Goal: Communication & Community: Share content

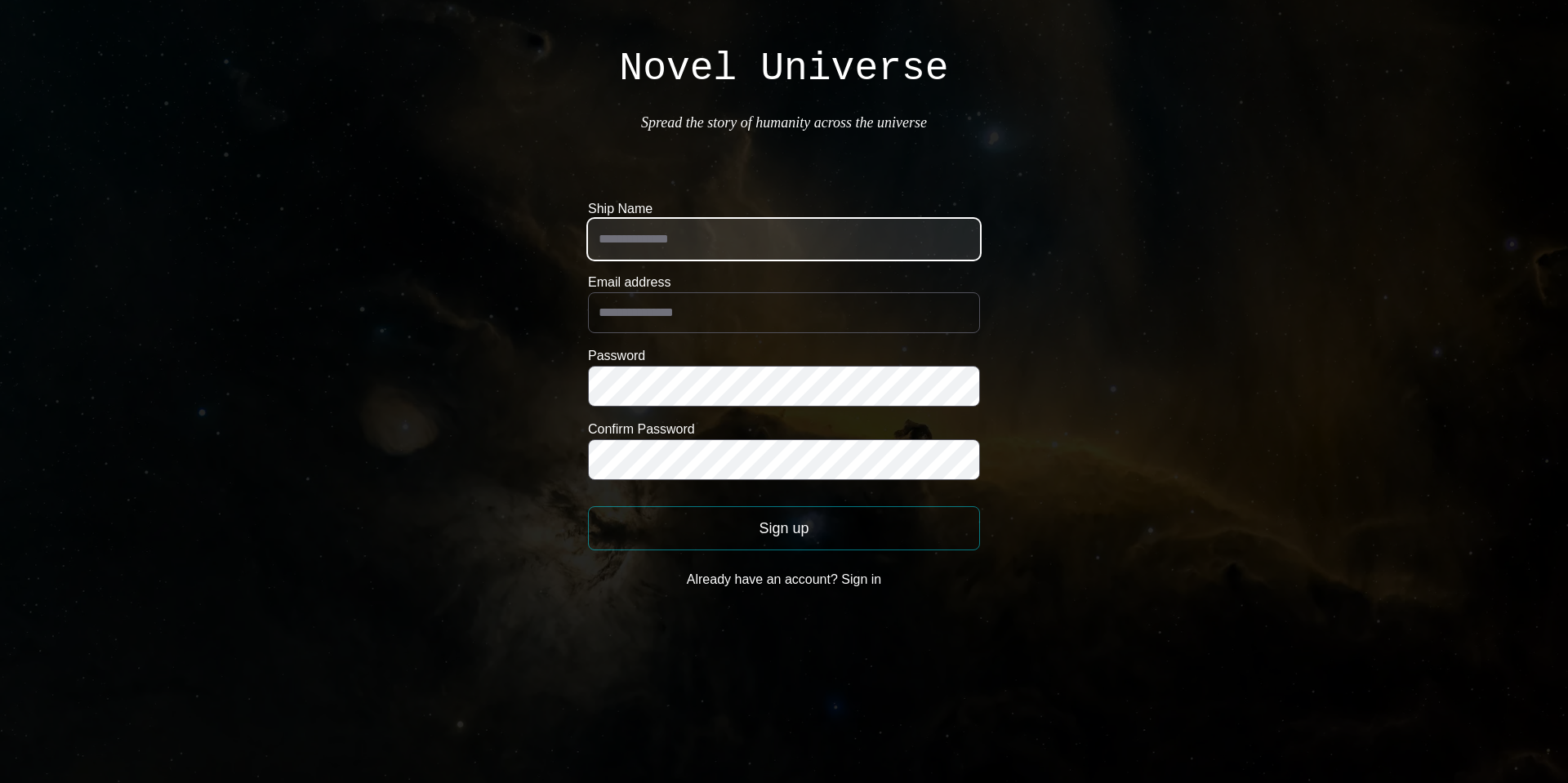
click at [697, 235] on input "Ship Name" at bounding box center [784, 239] width 392 height 41
type input "*********"
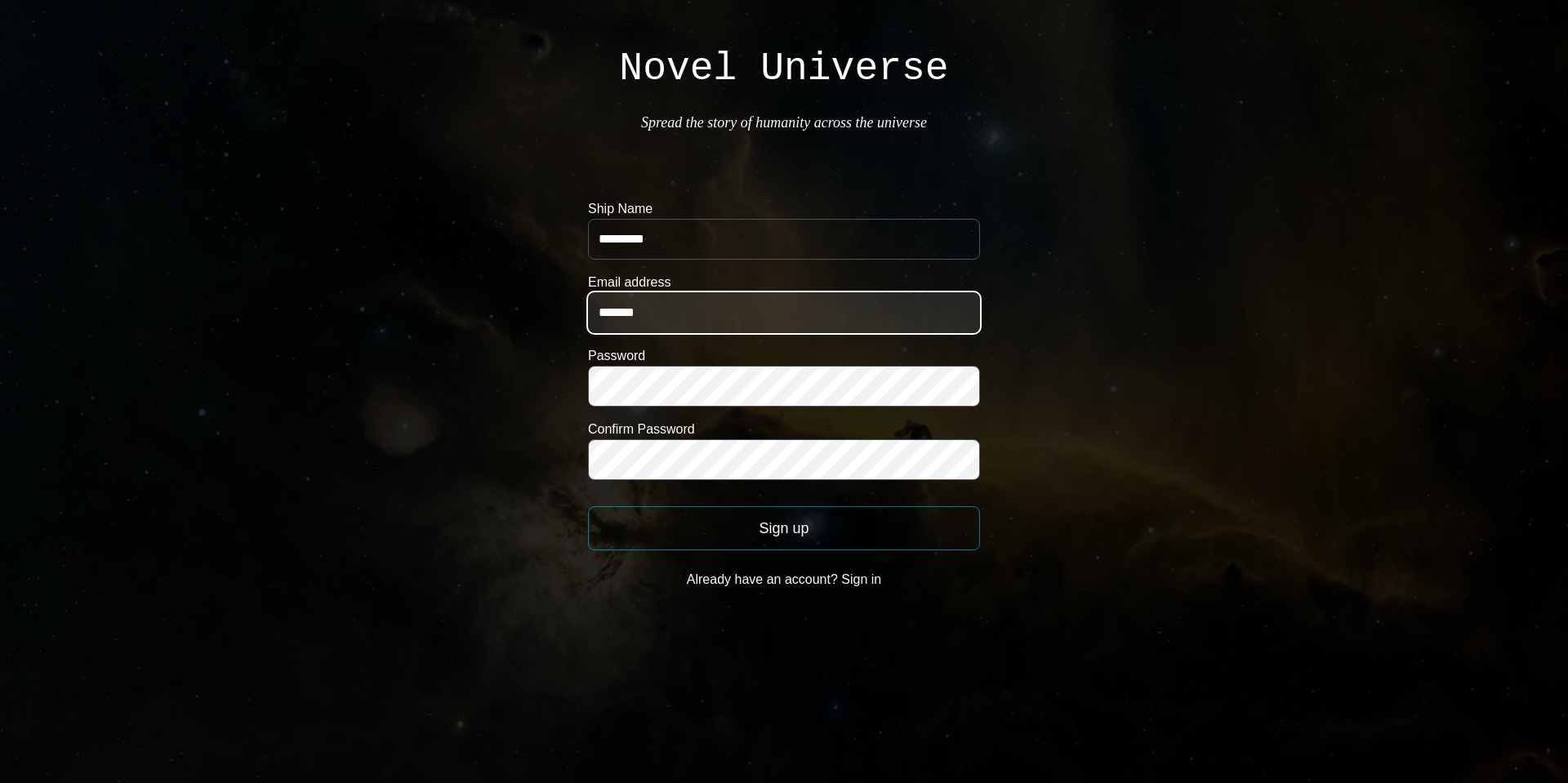
type input "**********"
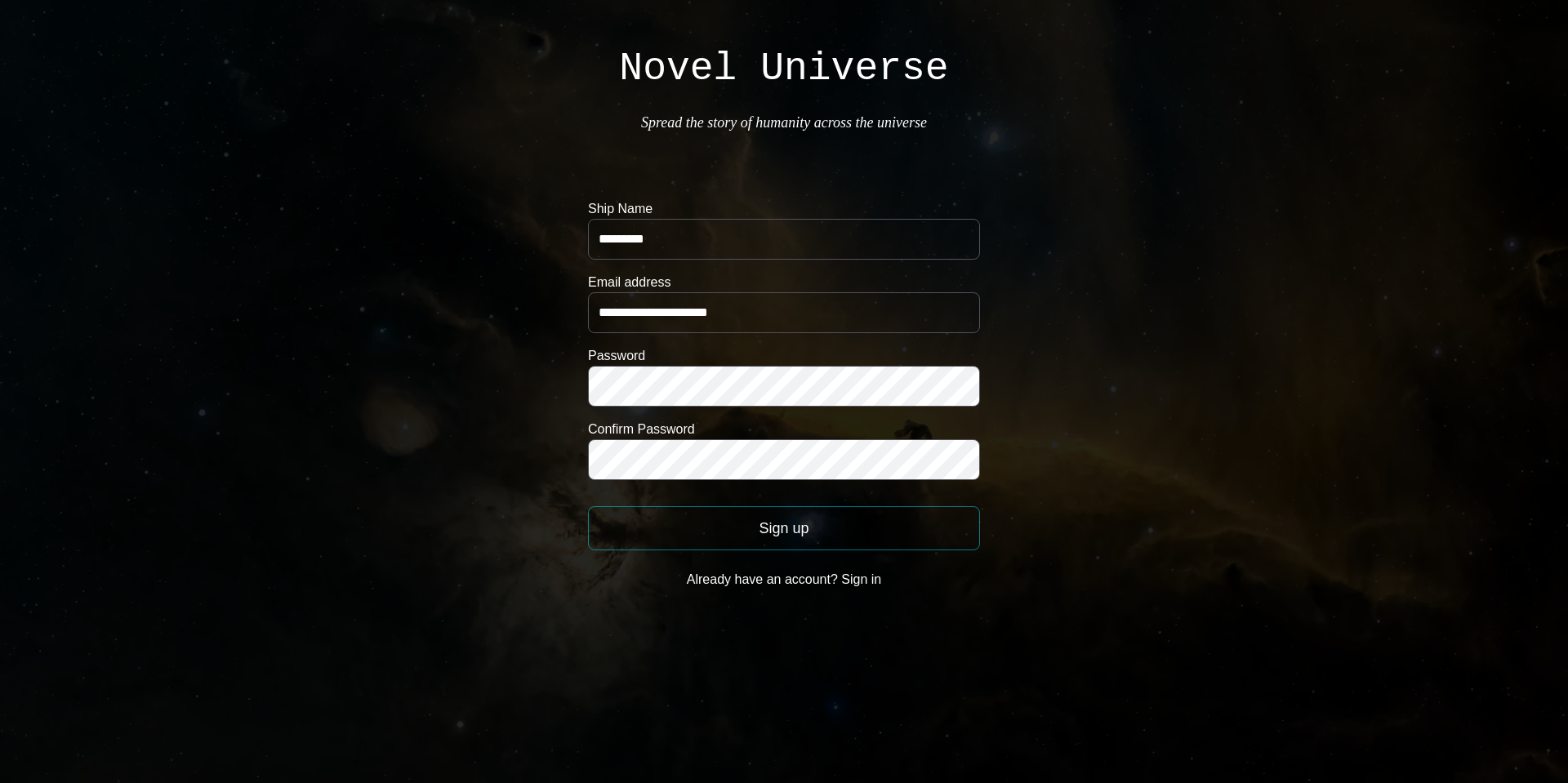
click at [854, 528] on button "Sign up" at bounding box center [784, 529] width 392 height 44
click at [774, 534] on button "Sign up" at bounding box center [784, 529] width 392 height 44
click at [502, 438] on body "**********" at bounding box center [784, 339] width 1568 height 679
click at [758, 524] on button "Sign up" at bounding box center [784, 529] width 392 height 44
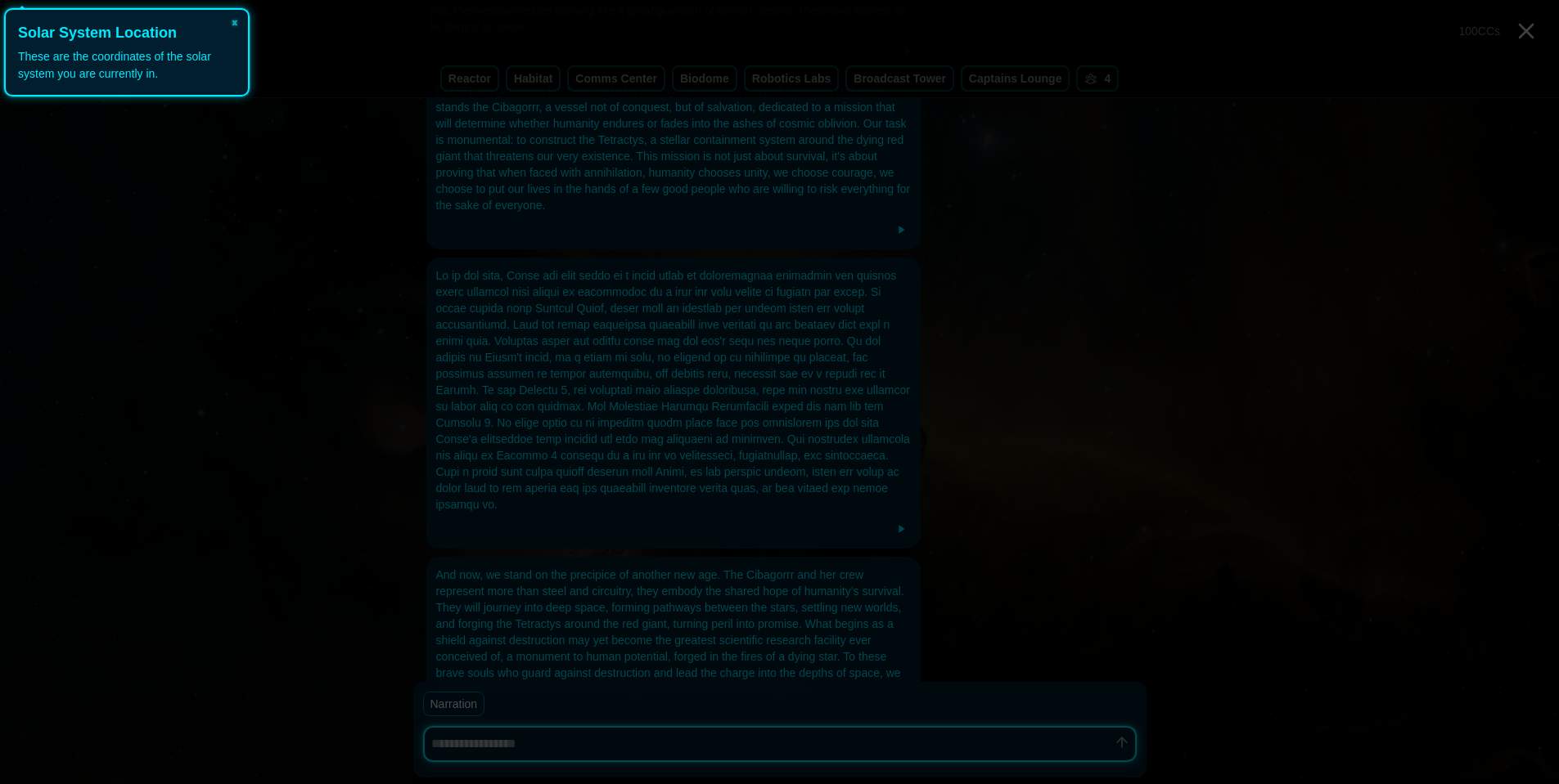
scroll to position [380, 0]
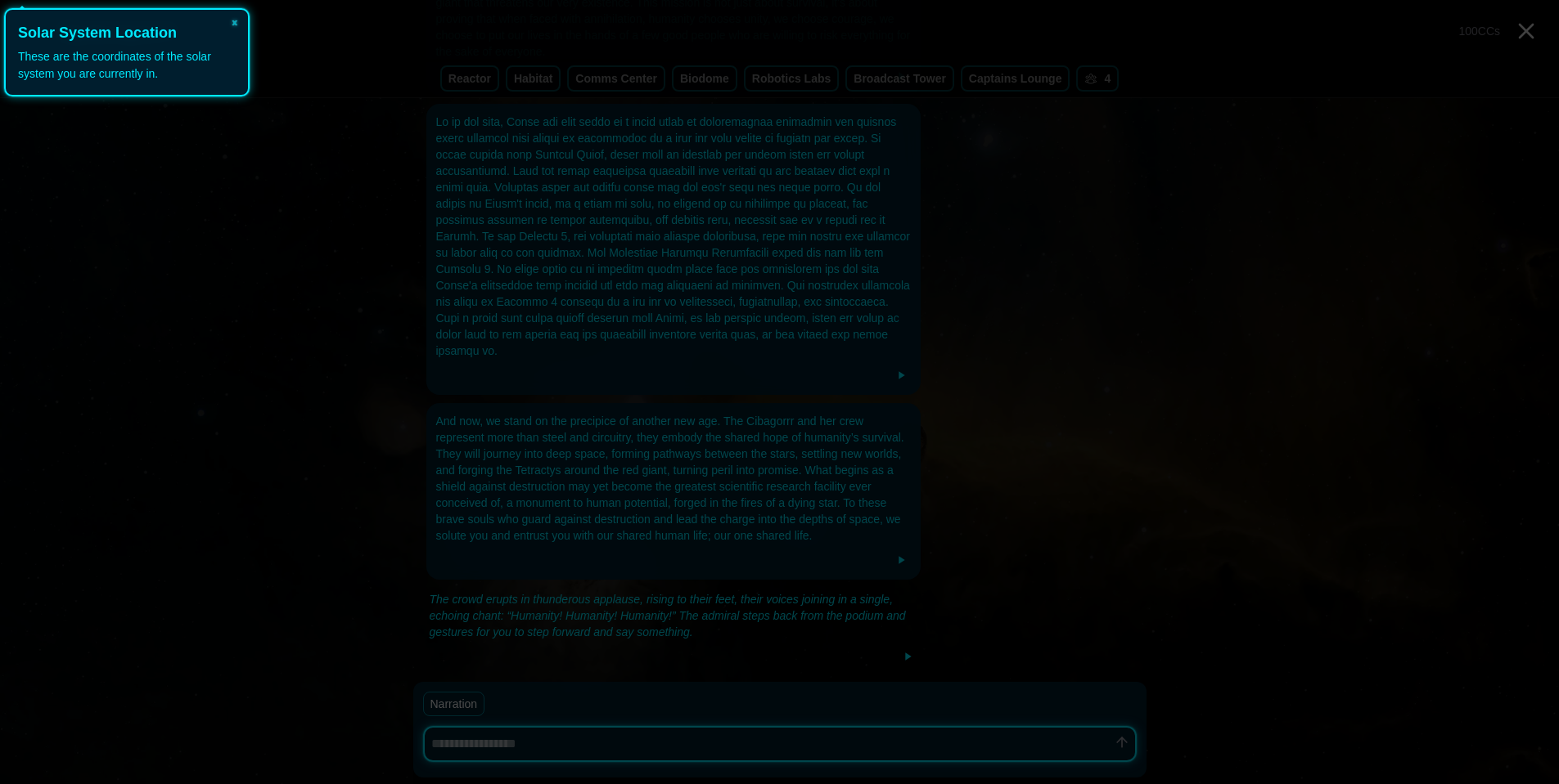
click at [141, 61] on div "These are the coordinates of the solar system you are currently in." at bounding box center [126, 65] width 217 height 35
click at [527, 416] on icon at bounding box center [782, 388] width 1579 height 792
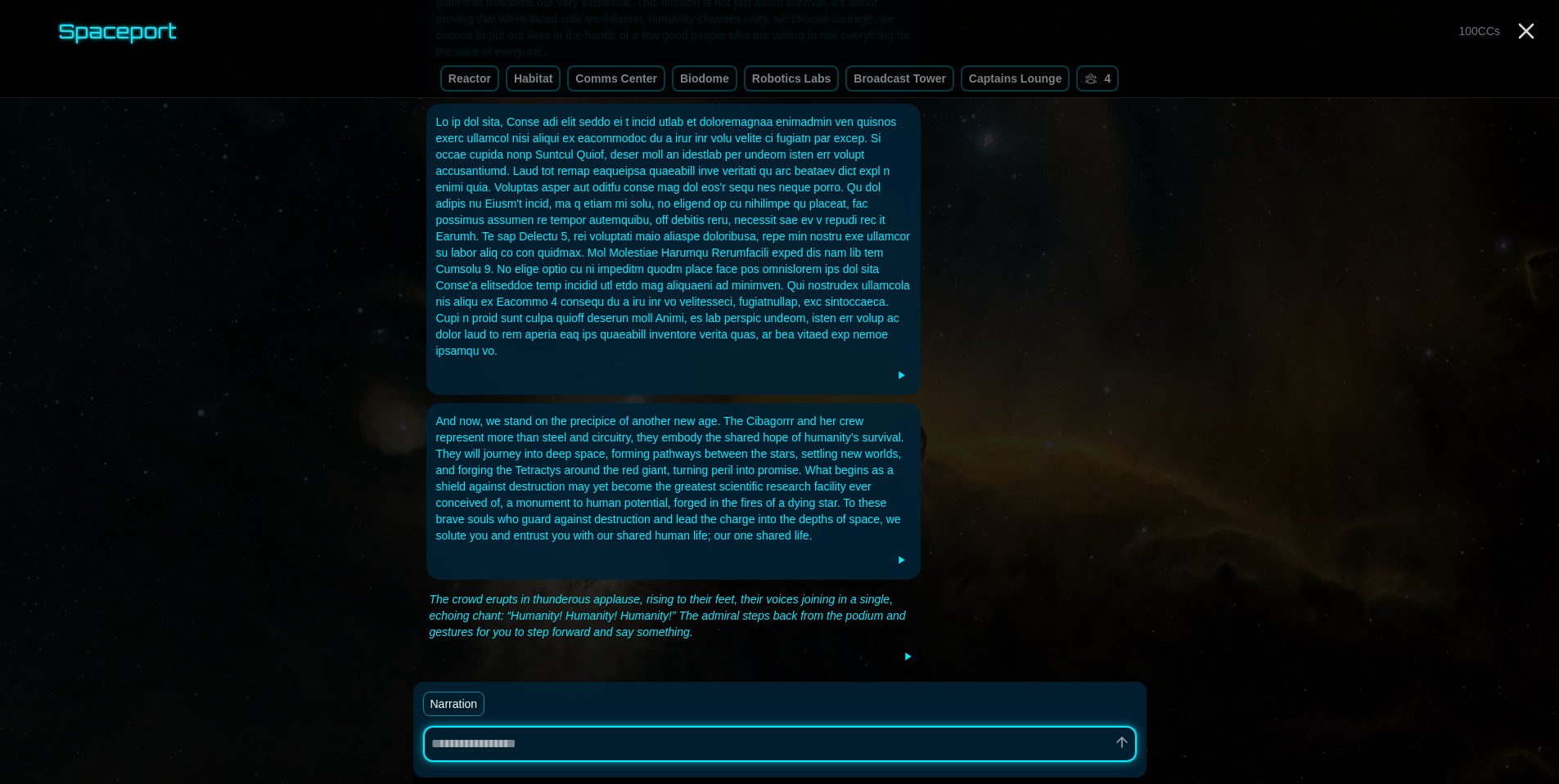
click at [468, 87] on link "reactor" at bounding box center [469, 79] width 59 height 27
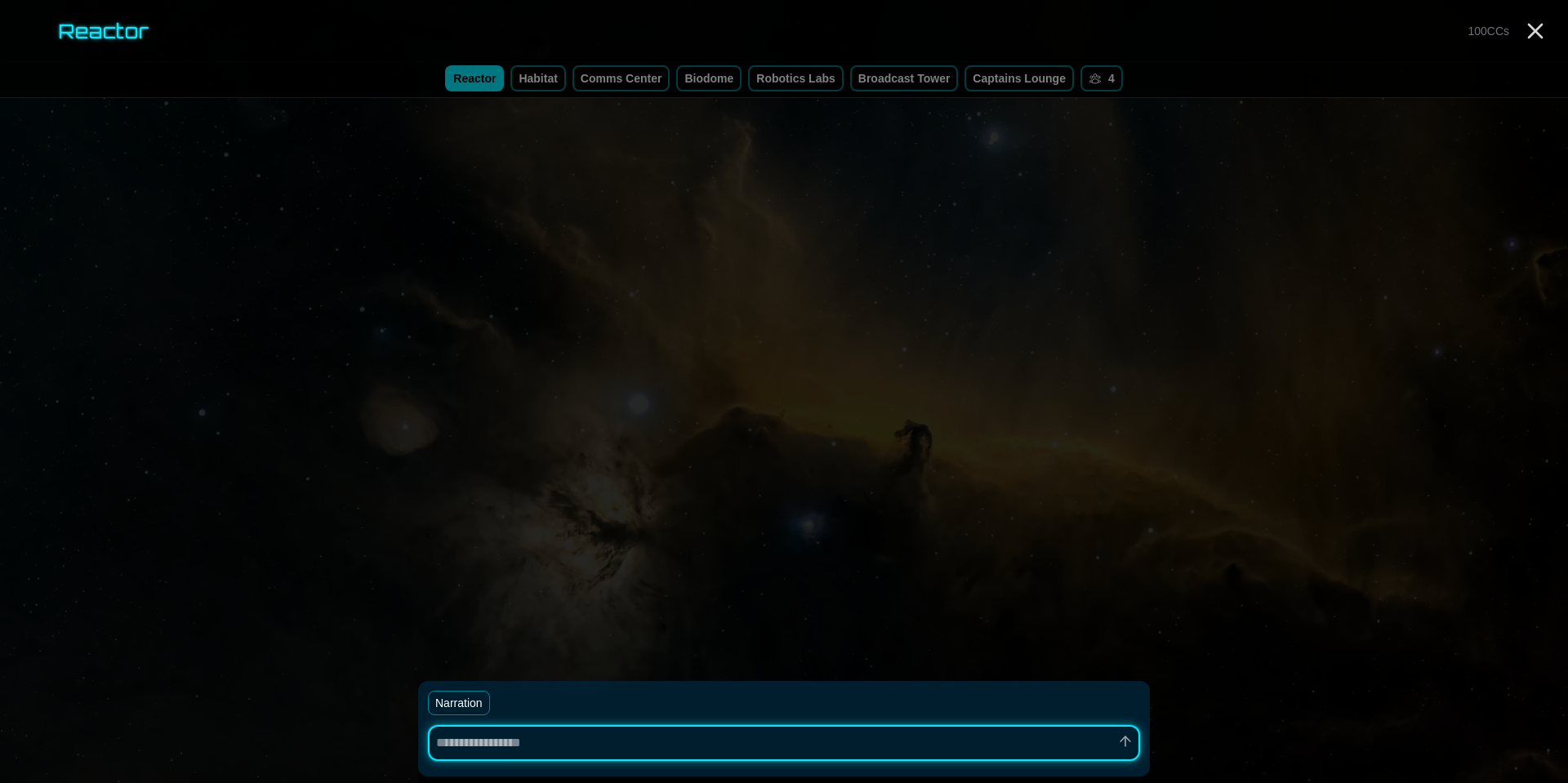
click at [532, 78] on link "habitat" at bounding box center [538, 79] width 55 height 27
click at [602, 80] on link "comms center" at bounding box center [621, 79] width 98 height 27
click at [715, 79] on link "biodome" at bounding box center [709, 79] width 66 height 27
click at [1093, 84] on icon at bounding box center [1095, 78] width 13 height 13
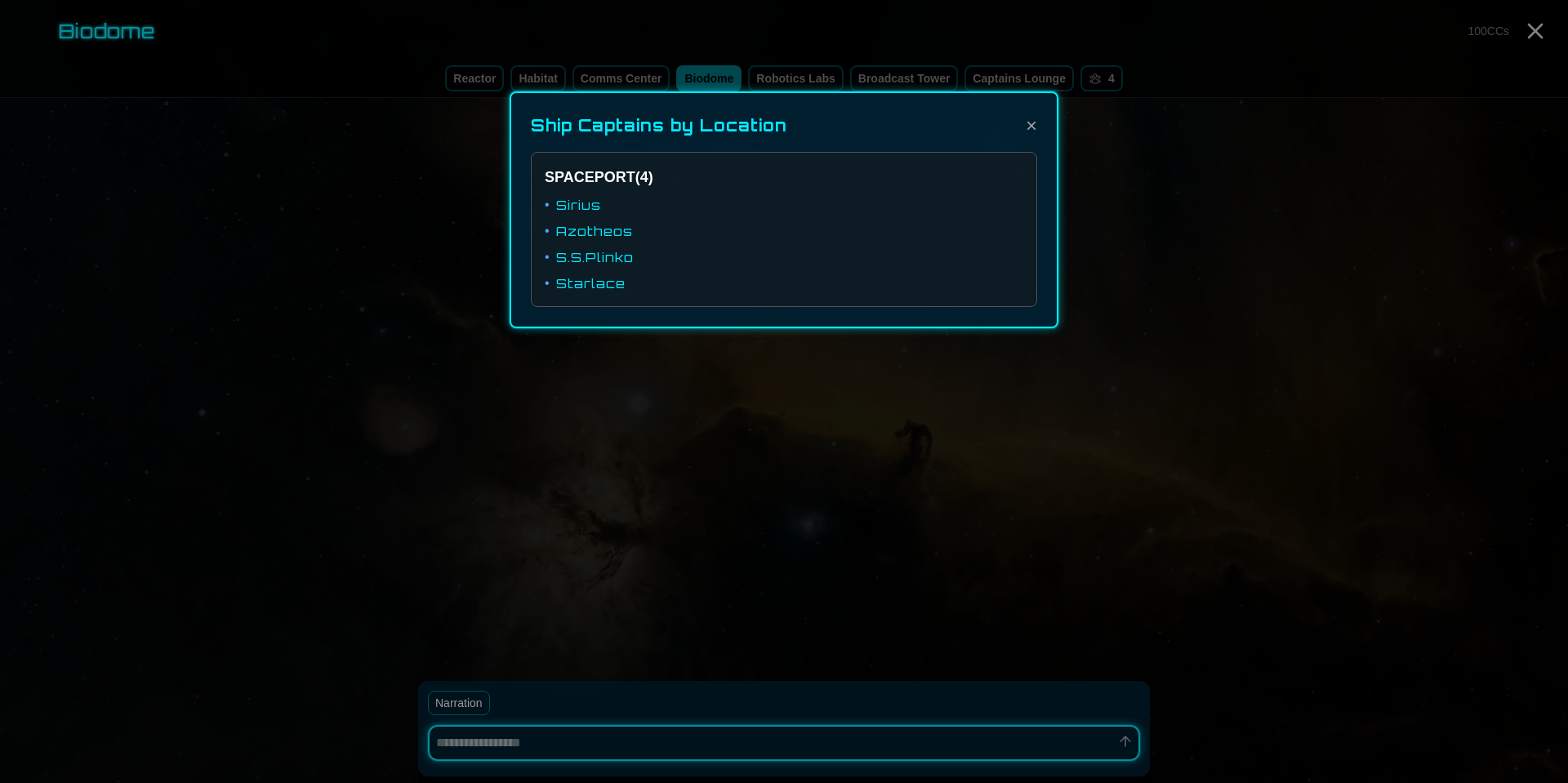
click at [790, 89] on div "Ship Captains by Location × SPACEPORT ( 4 ) • Sirius • Azotheos • S.S.Plinko • …" at bounding box center [784, 171] width 549 height 315
click at [1034, 128] on button "×" at bounding box center [1031, 126] width 12 height 27
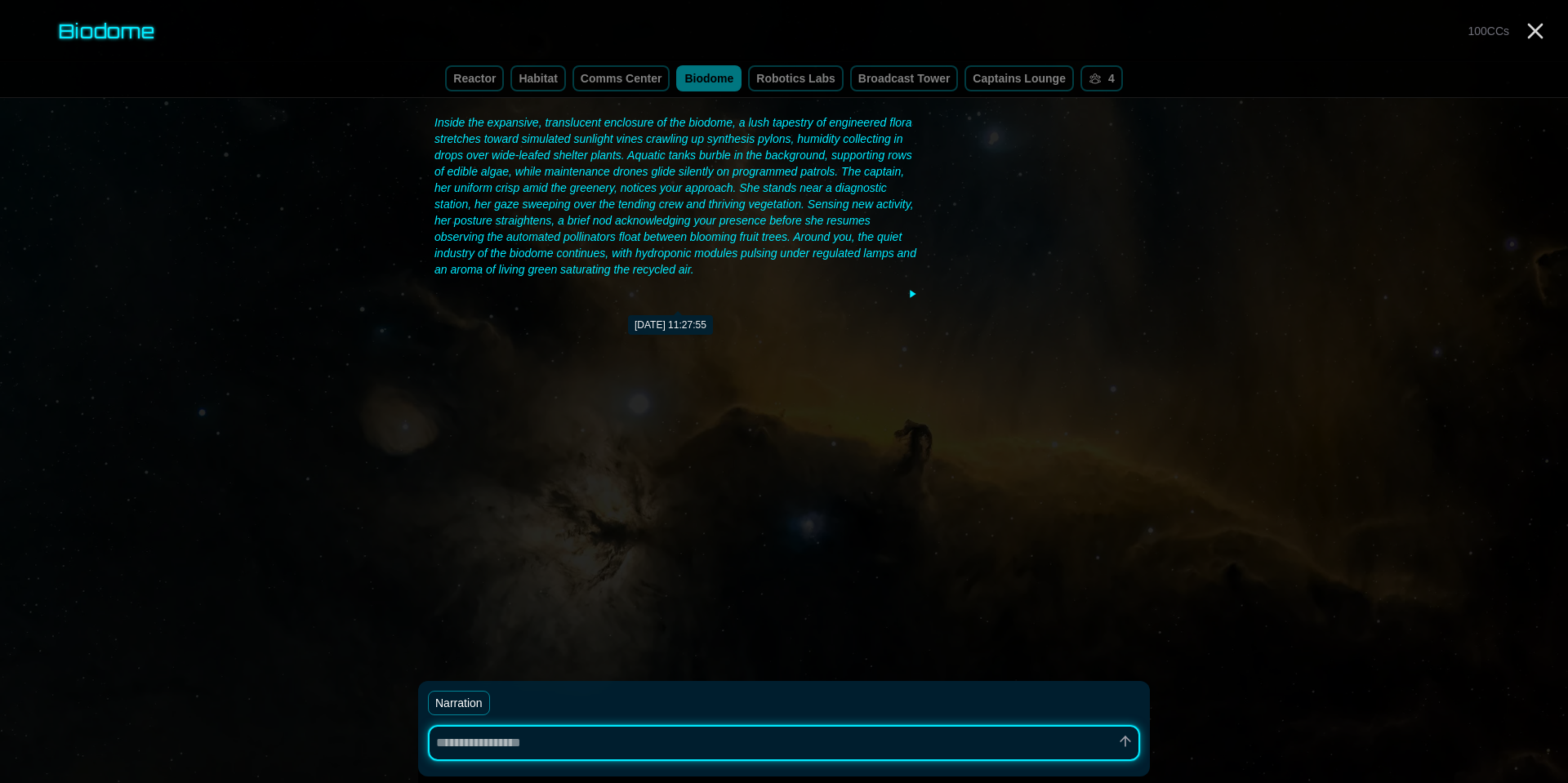
click at [913, 295] on icon at bounding box center [912, 293] width 5 height 7
click at [1006, 84] on link "Captains Lounge" at bounding box center [1020, 79] width 110 height 27
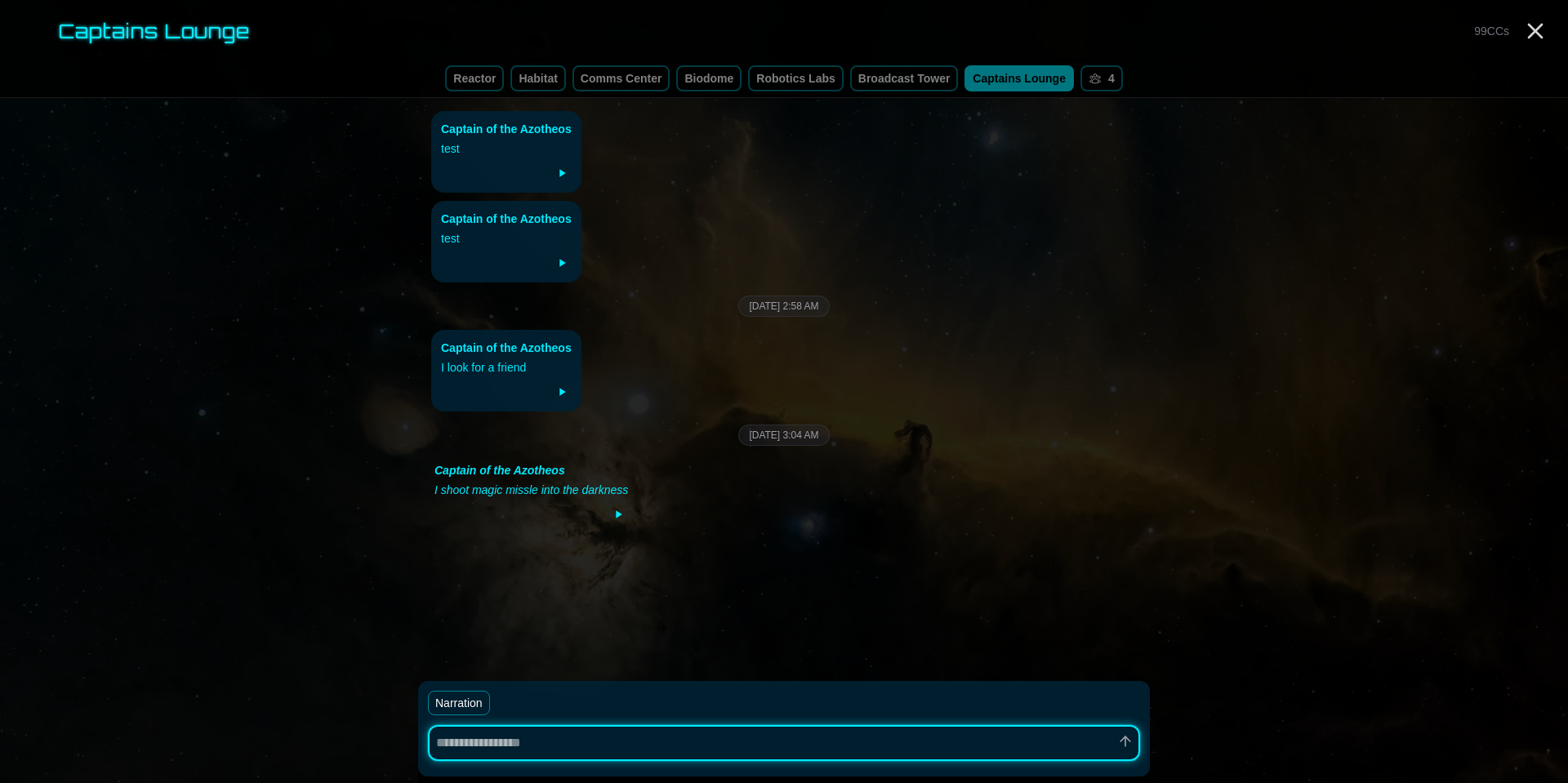
click at [919, 79] on link "broadcast tower" at bounding box center [904, 79] width 109 height 27
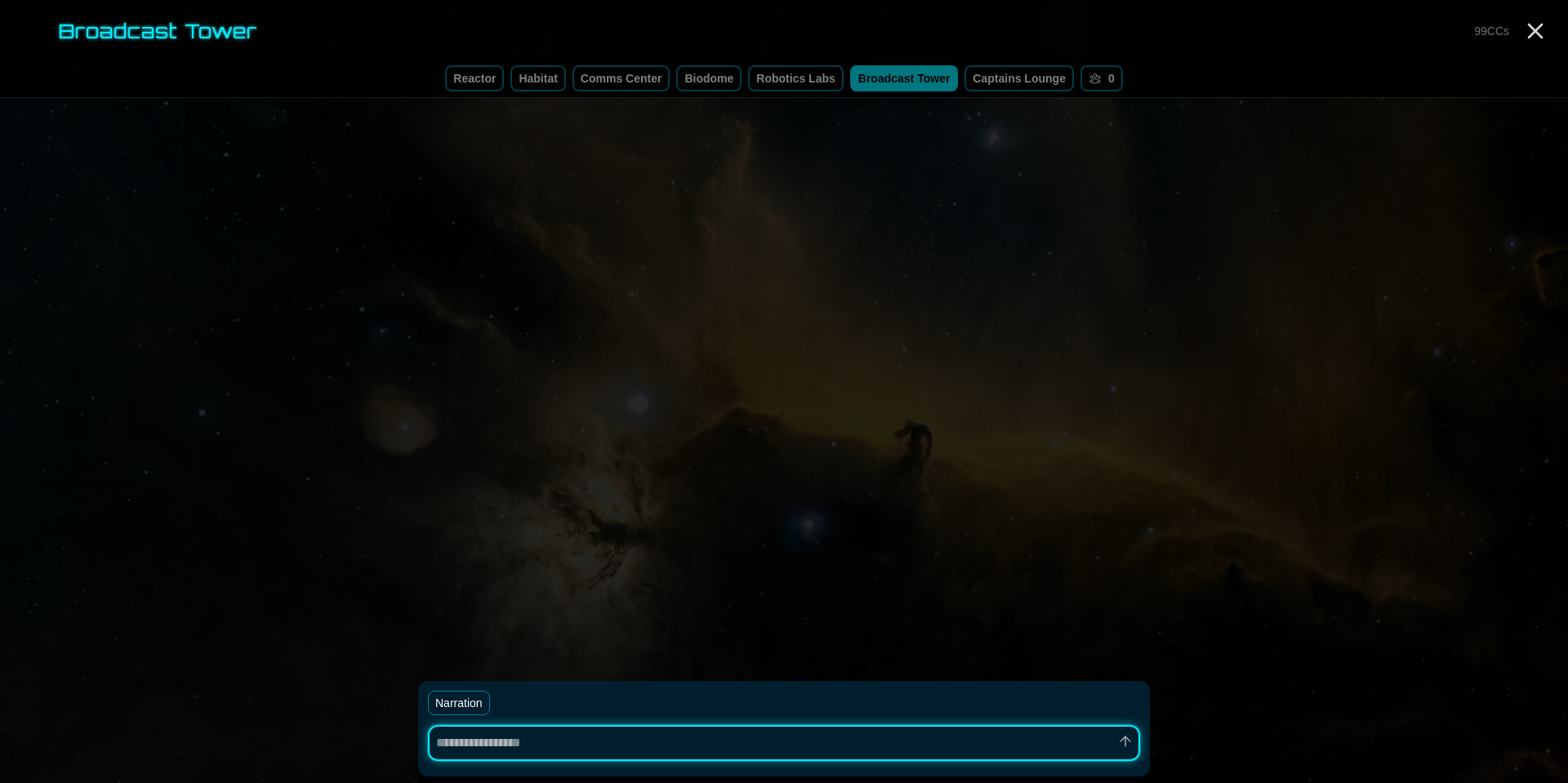
type textarea "*"
